Goal: Task Accomplishment & Management: Manage account settings

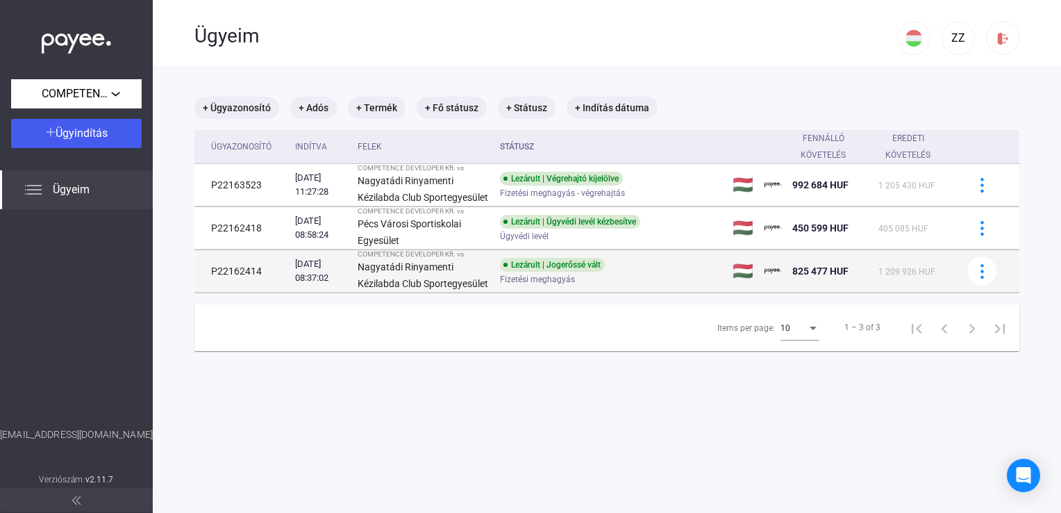
click at [396, 288] on strong "Nagyatádi Rinyamenti Kézilabda Club Sportegyesület" at bounding box center [423, 275] width 131 height 28
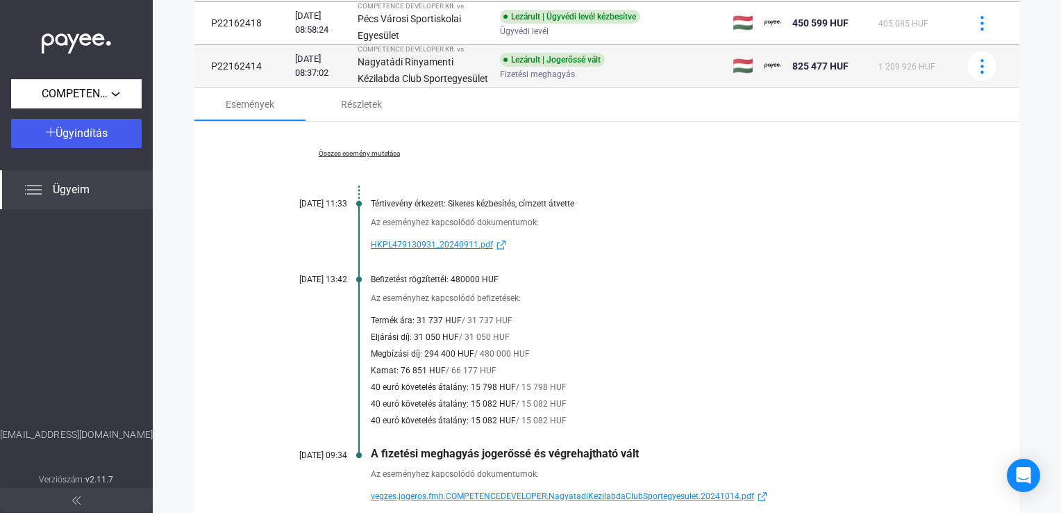
scroll to position [208, 0]
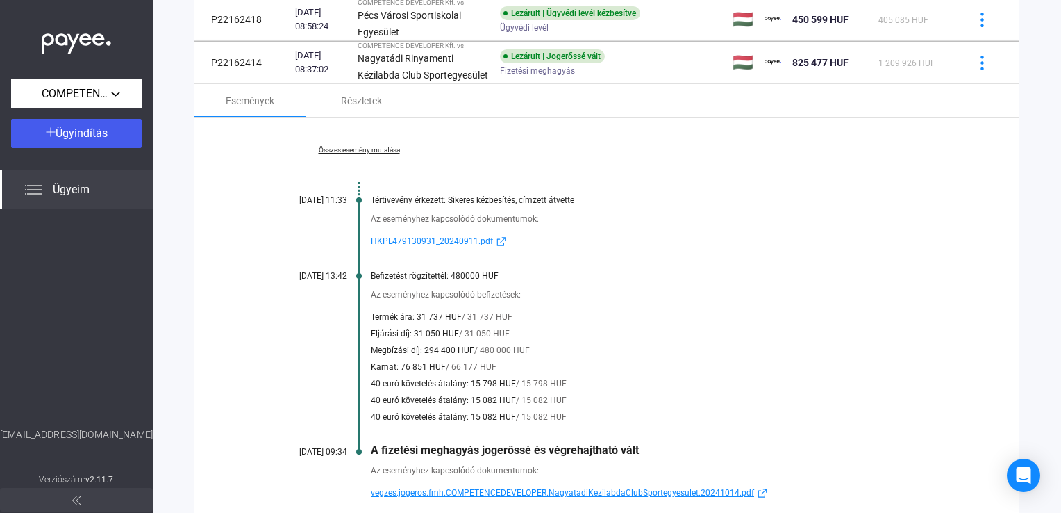
click at [408, 249] on span "HKPL479130931_20240911.pdf" at bounding box center [432, 241] width 122 height 17
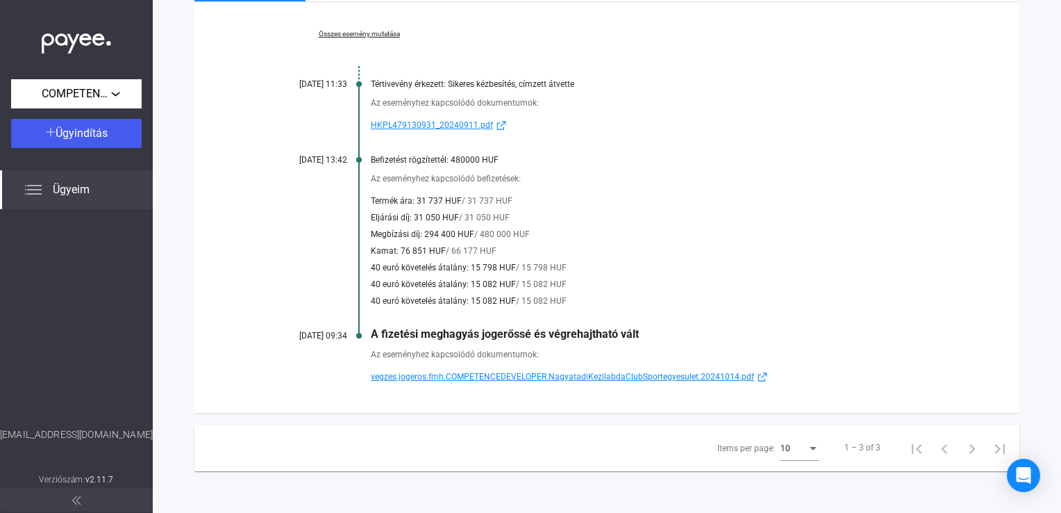
scroll to position [356, 0]
click at [578, 379] on span "vegzes.jogeros.fmh.COMPETENCEDEVELOPER.NagyatadiKezilabdaClubSportegyesulet.202…" at bounding box center [562, 376] width 383 height 17
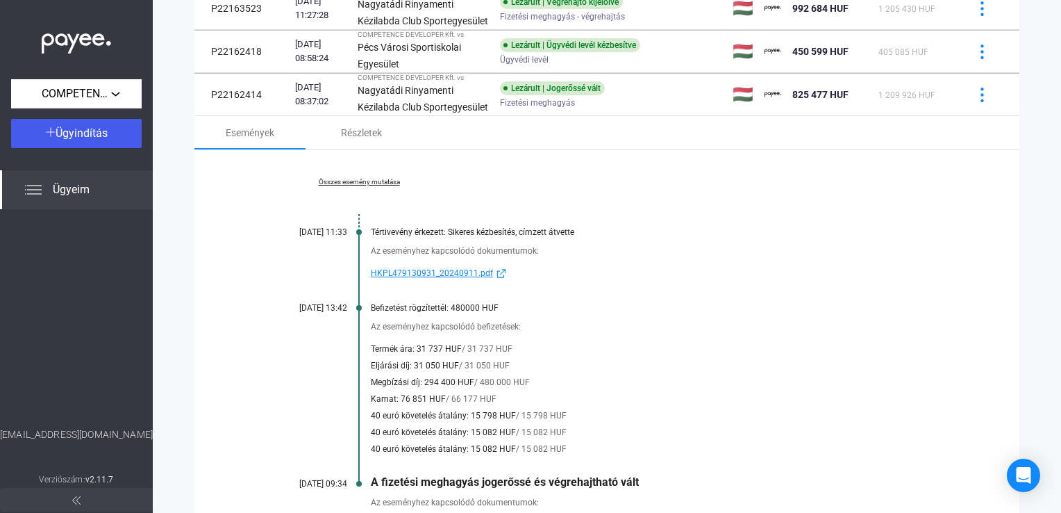
scroll to position [147, 0]
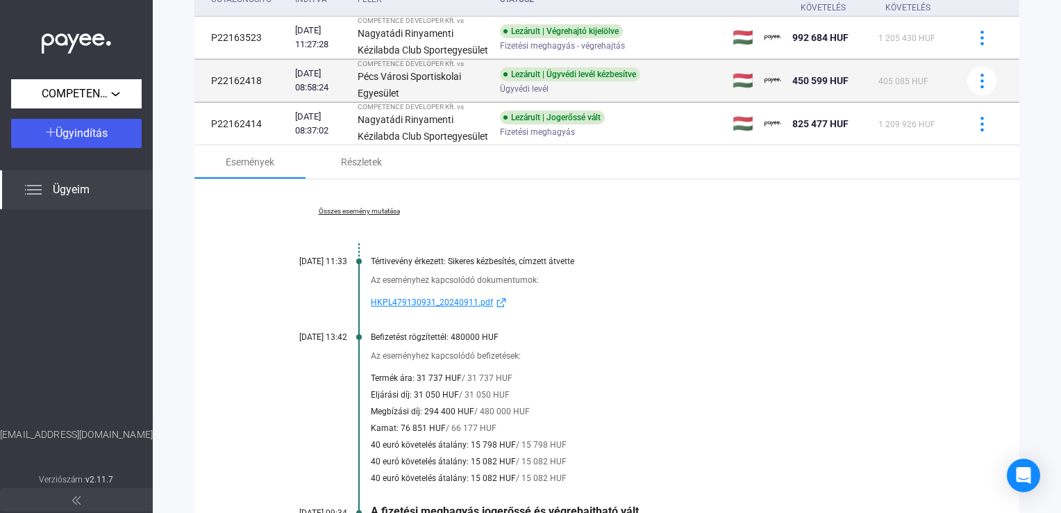
click at [815, 86] on span "450 599 HUF" at bounding box center [821, 80] width 56 height 11
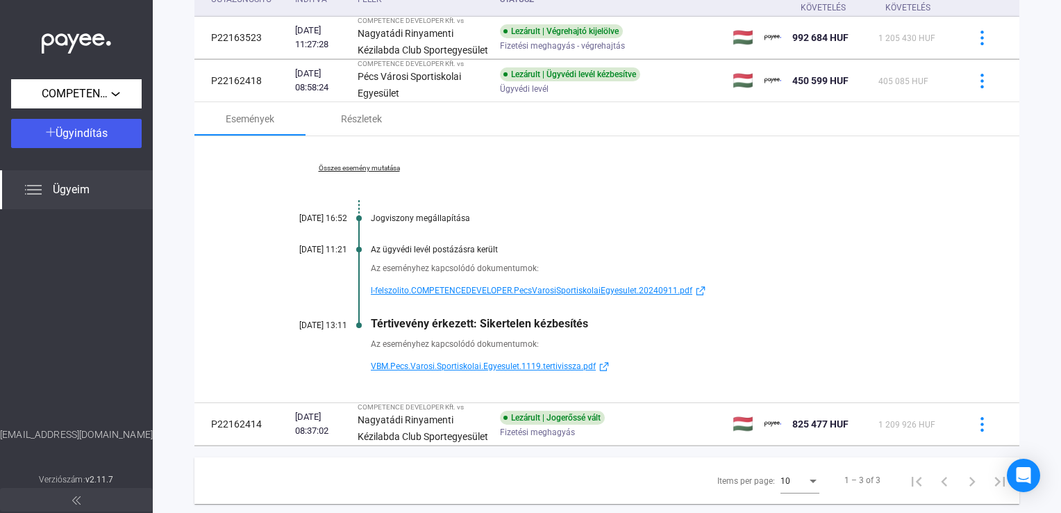
click at [511, 374] on span "VBM.Pecs.Varosi.Sportiskolai.Egyesulet.1119.tertivissza.pdf" at bounding box center [483, 366] width 225 height 17
click at [555, 299] on span "l-felszolito.COMPETENCEDEVELOPER.PecsVarosiSportiskolaiEgyesulet.20240911.pdf" at bounding box center [532, 290] width 322 height 17
